Goal: Task Accomplishment & Management: Manage account settings

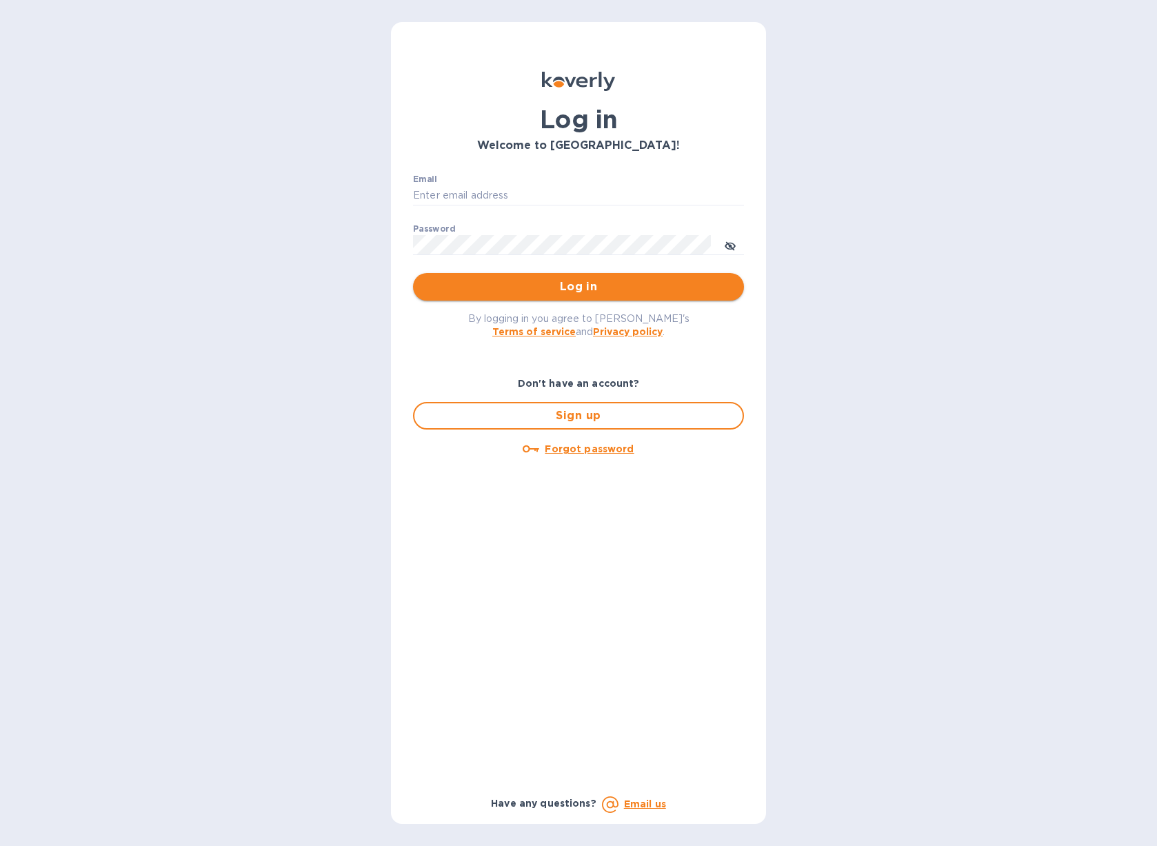
type input "b@[DOMAIN_NAME]"
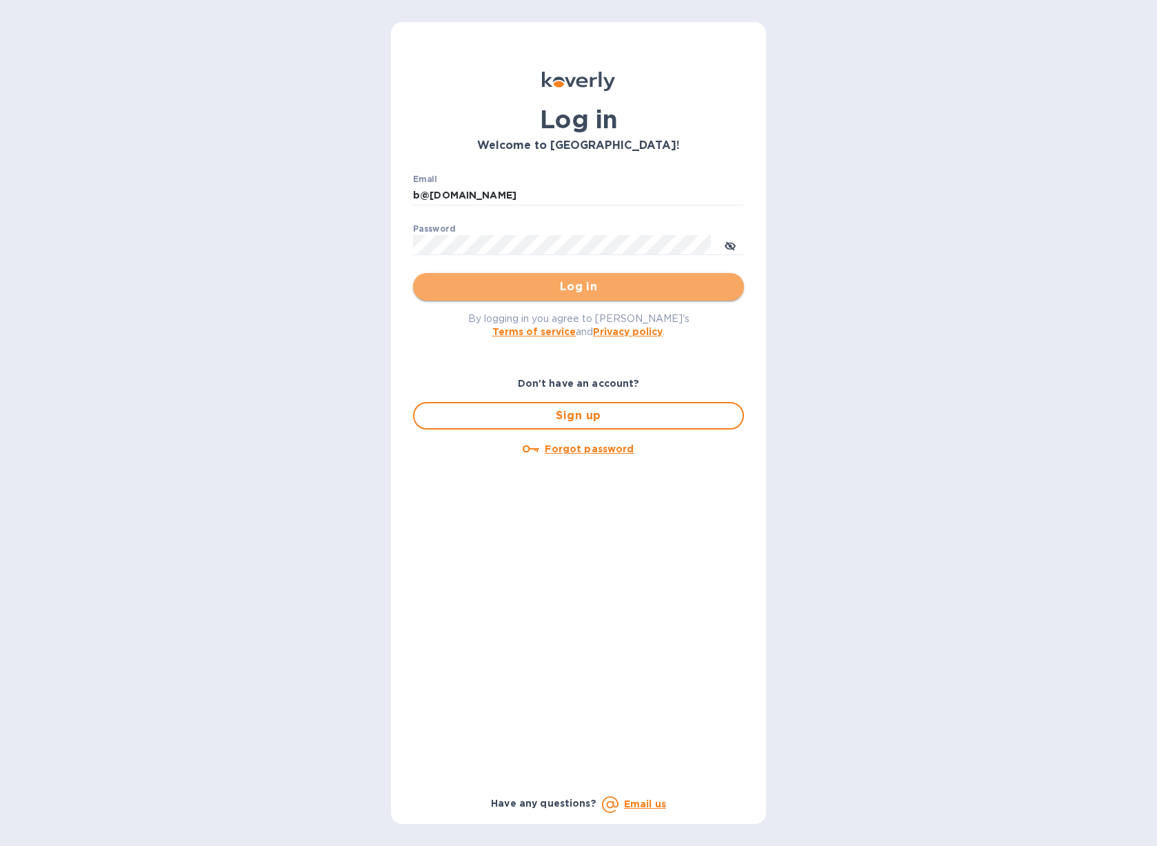
click at [579, 300] on button "Log in" at bounding box center [578, 287] width 331 height 28
